Goal: Find specific page/section: Find specific page/section

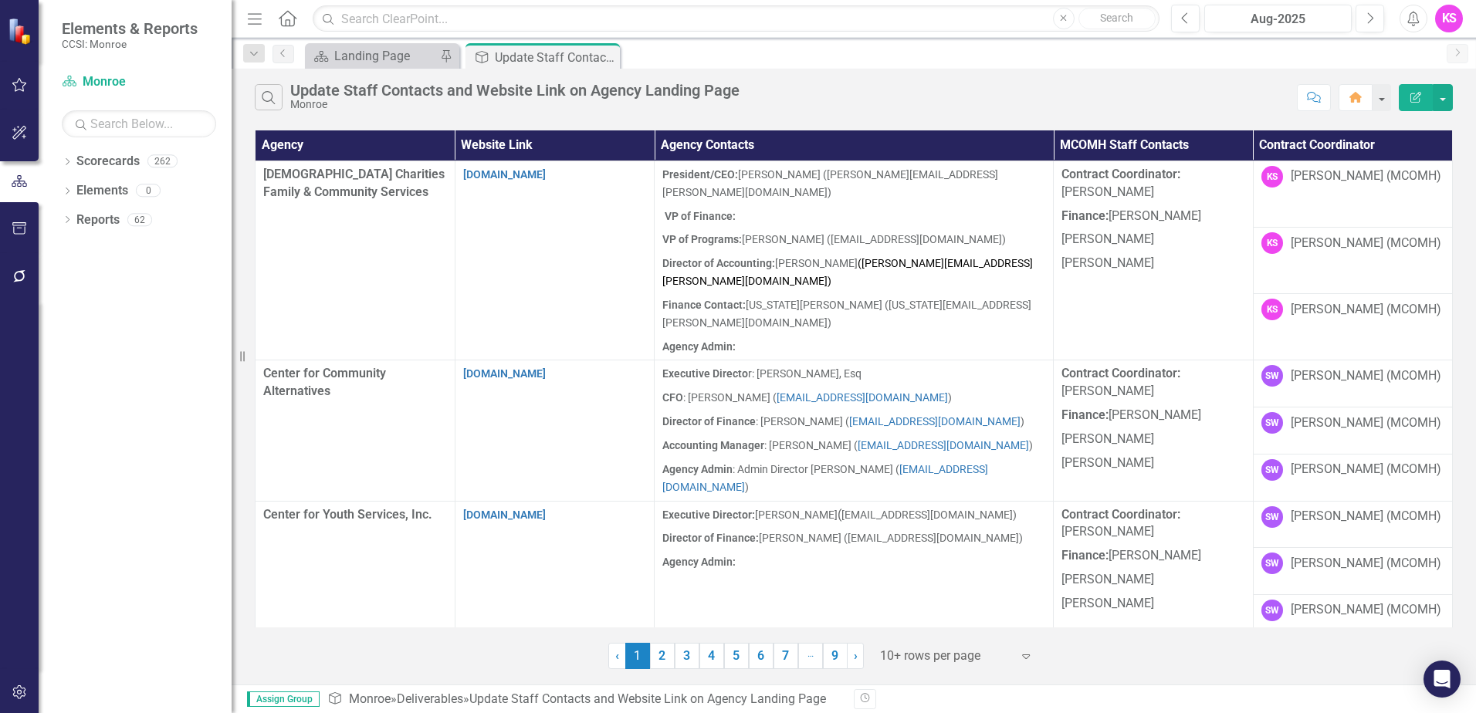
click at [1026, 655] on icon "Expand" at bounding box center [1025, 656] width 15 height 12
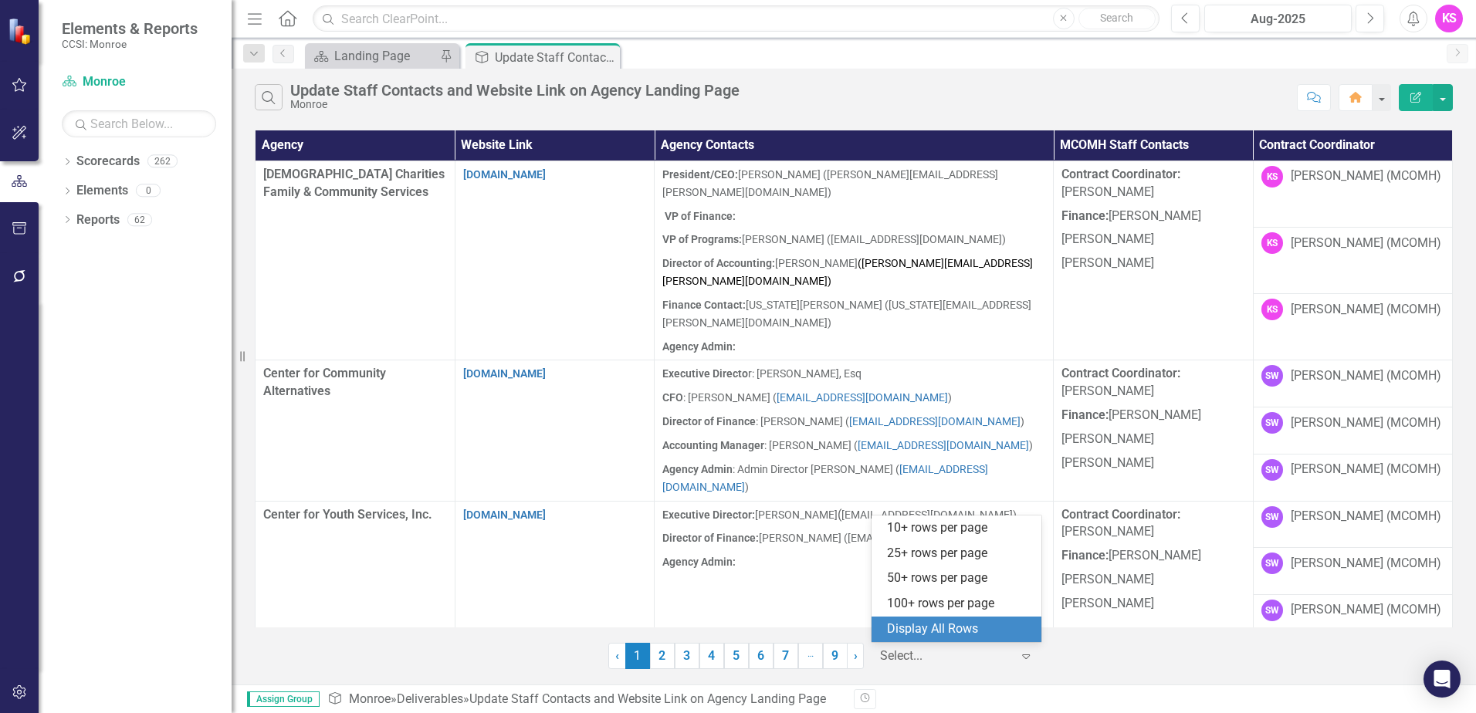
click at [1000, 628] on div "Display All Rows" at bounding box center [959, 630] width 145 height 18
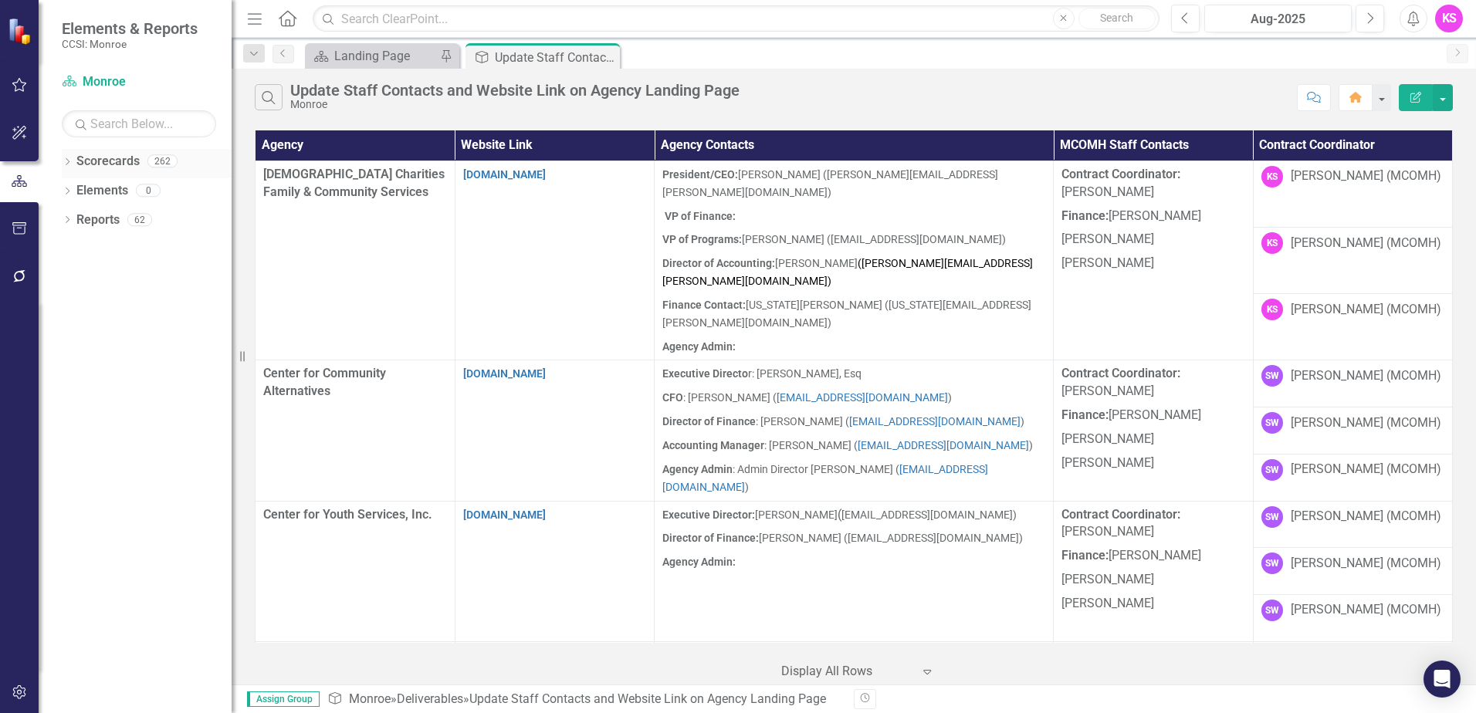
click at [69, 159] on icon "Dropdown" at bounding box center [67, 163] width 11 height 8
click at [78, 188] on icon "Dropdown" at bounding box center [75, 189] width 12 height 9
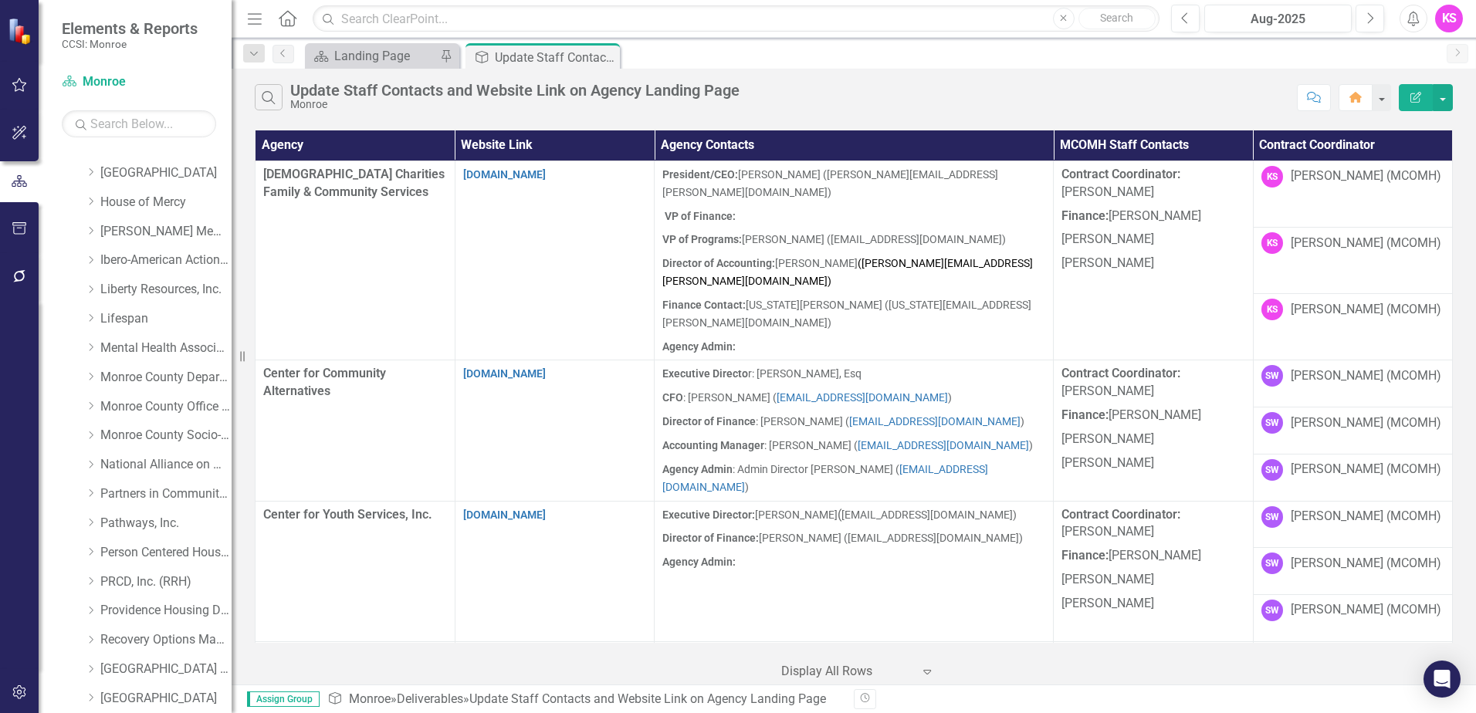
scroll to position [394, 0]
